Goal: Information Seeking & Learning: Find specific fact

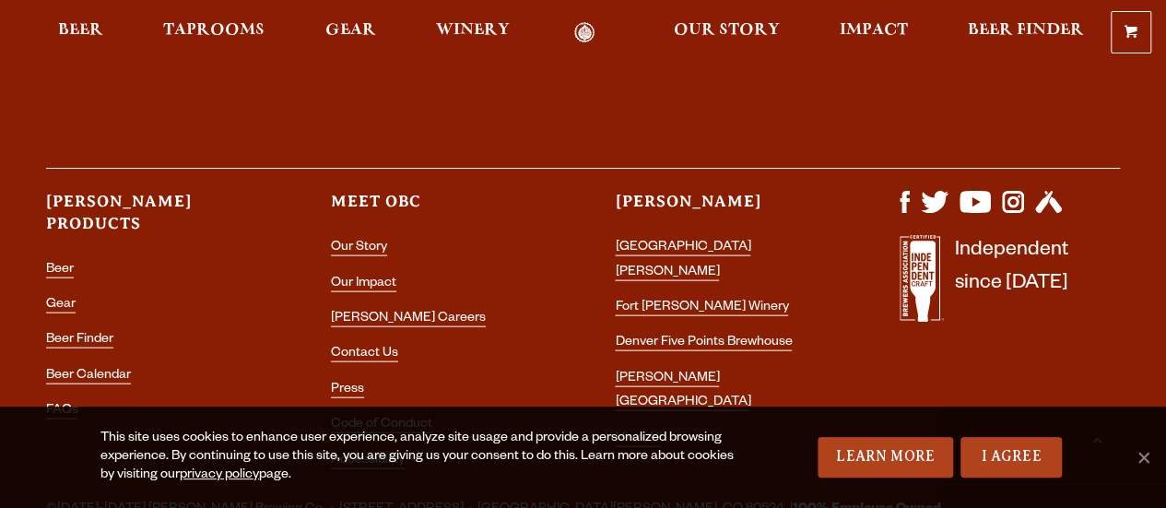
scroll to position [5377, 0]
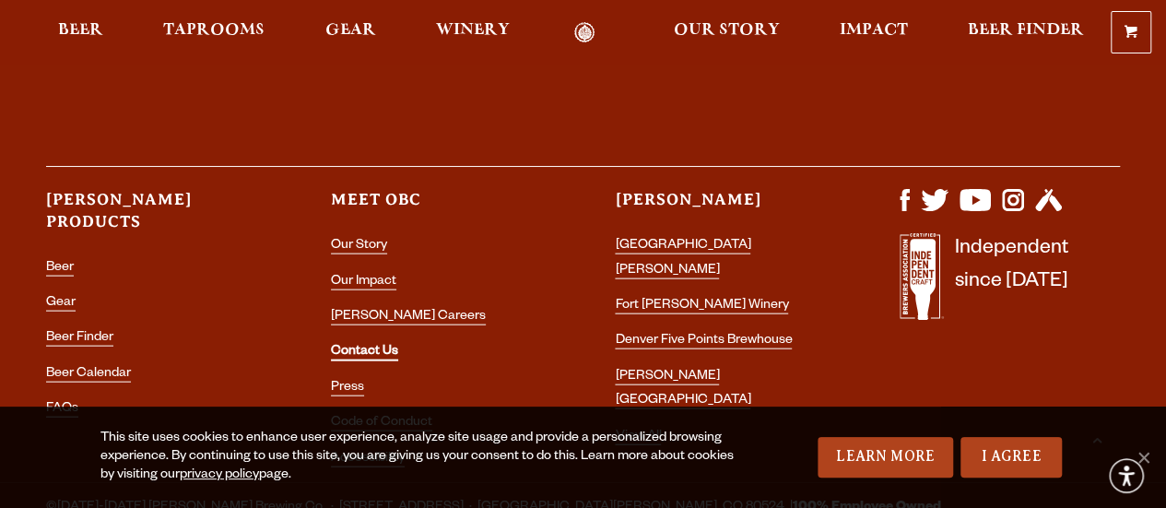
click at [370, 345] on link "Contact Us" at bounding box center [364, 353] width 67 height 17
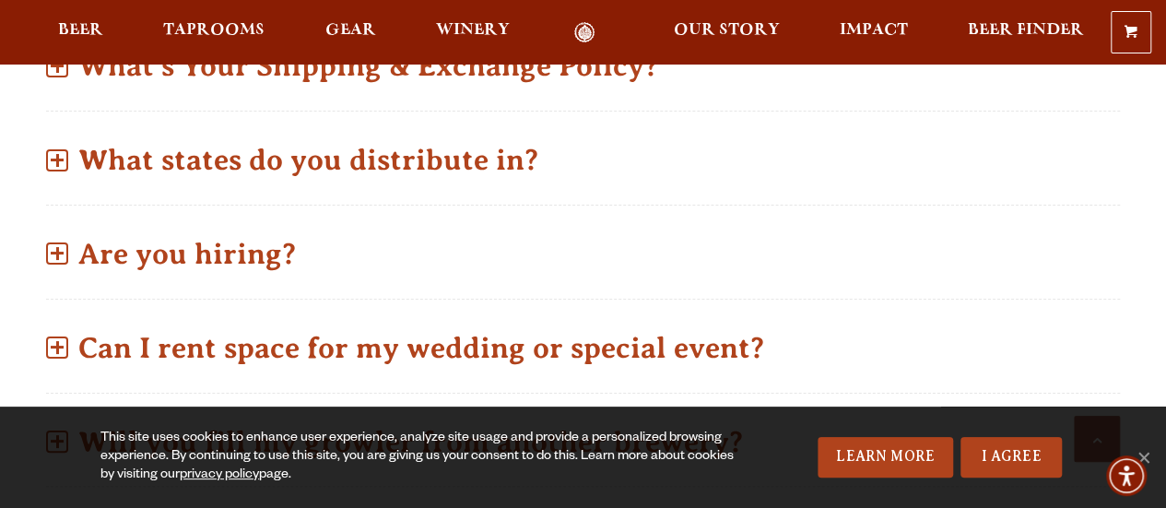
scroll to position [961, 0]
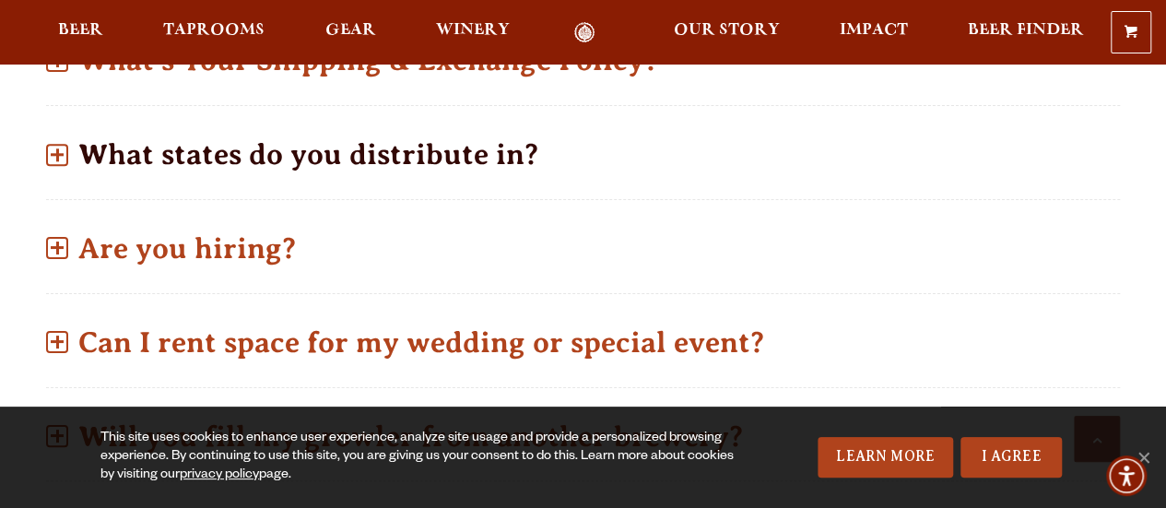
click at [133, 129] on p "What states do you distribute in?" at bounding box center [583, 154] width 1074 height 65
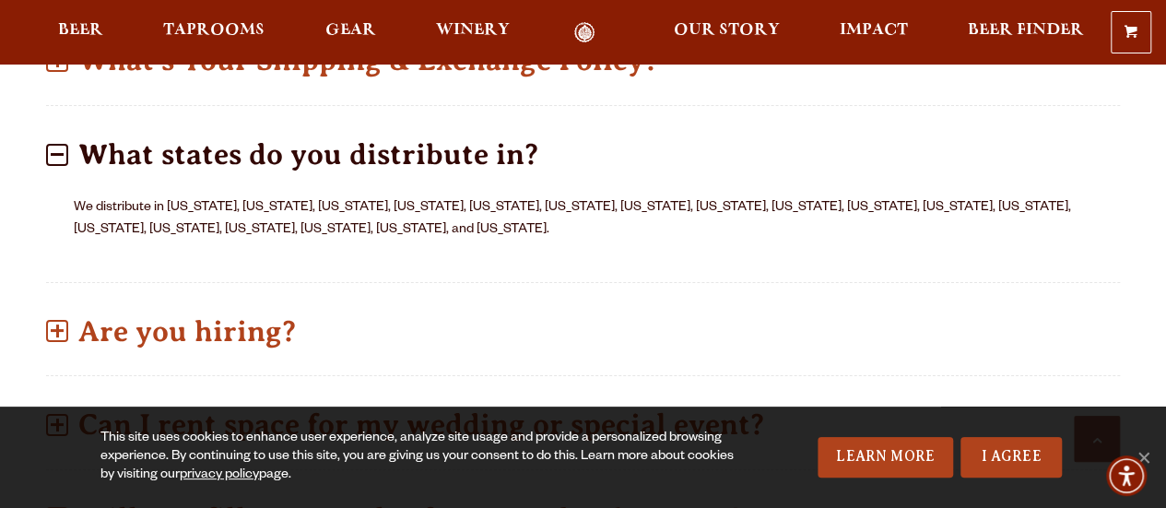
click at [133, 129] on p "What states do you distribute in?" at bounding box center [583, 154] width 1074 height 65
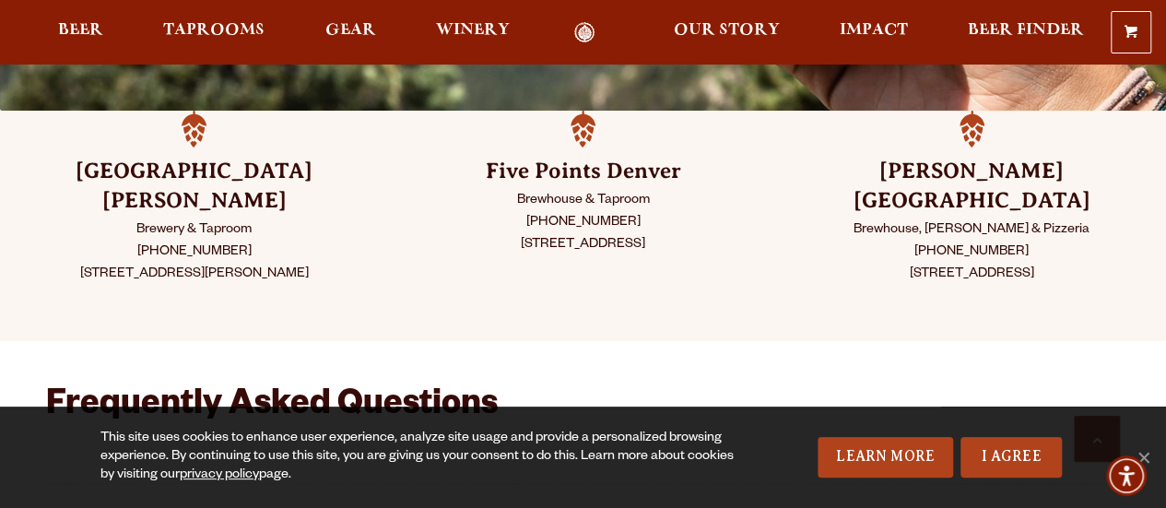
scroll to position [486, 0]
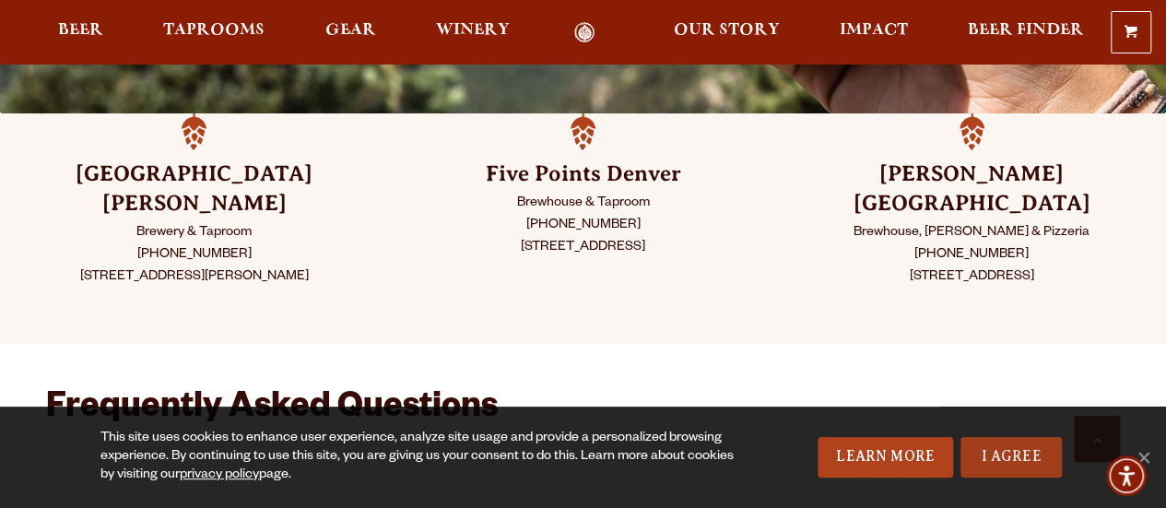
click at [995, 455] on link "I Agree" at bounding box center [1011, 457] width 101 height 41
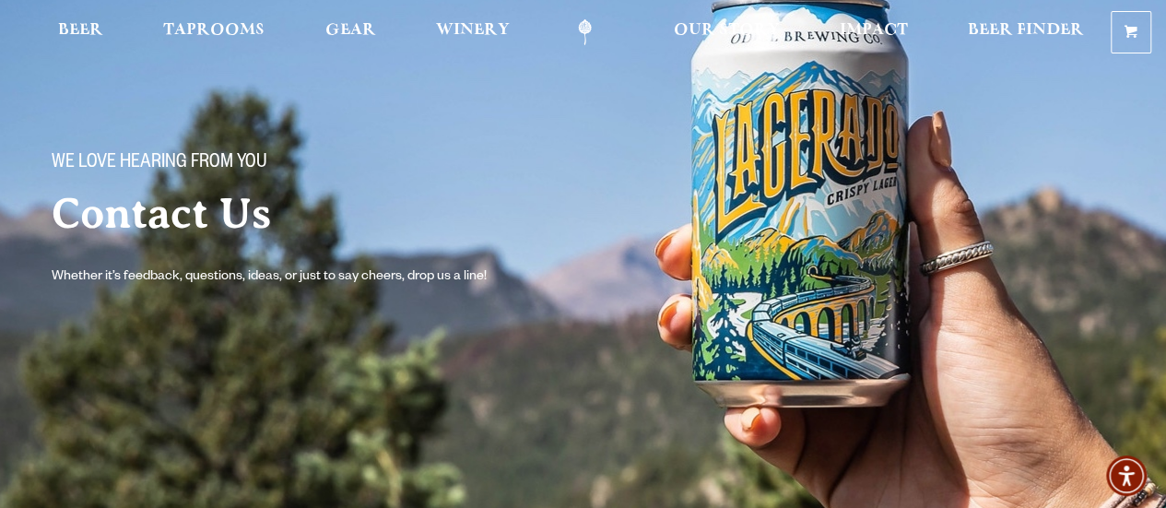
scroll to position [0, 0]
